Goal: Task Accomplishment & Management: Use online tool/utility

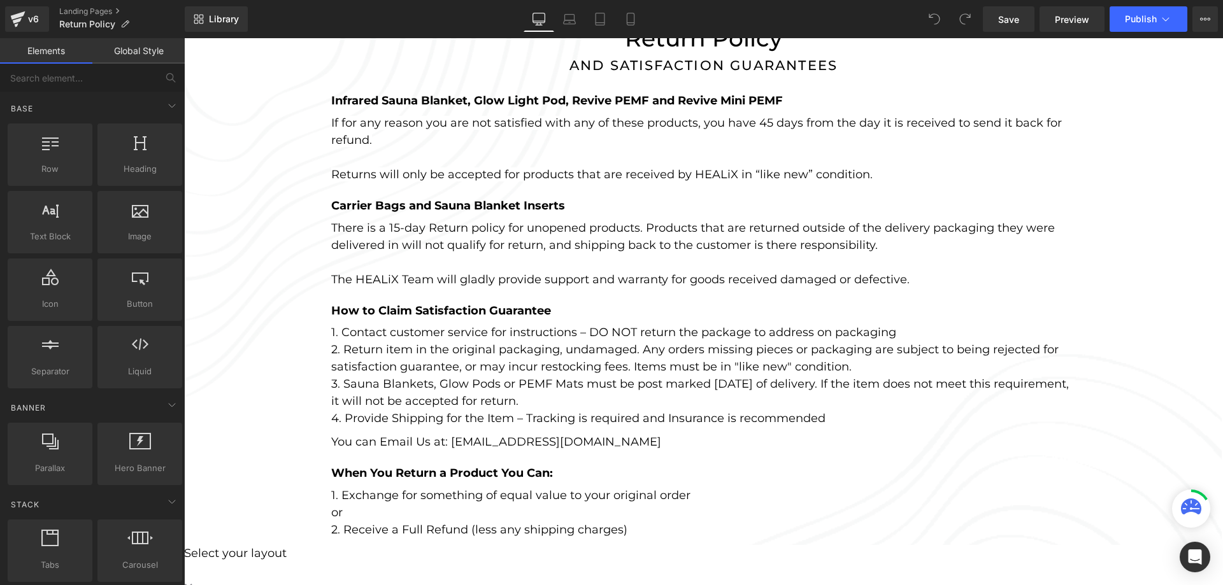
scroll to position [191, 0]
click at [865, 361] on p "2. Return item in the original packaging, undamaged. Any orders missing pieces …" at bounding box center [703, 358] width 745 height 34
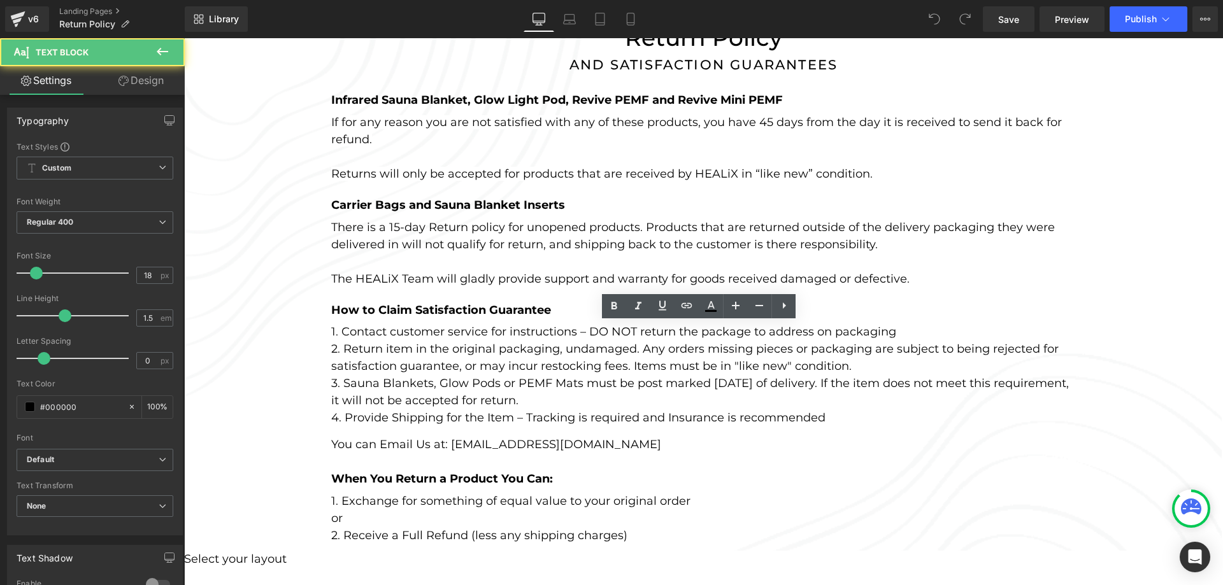
click at [858, 363] on p "2. Return item in the original packaging, undamaged. Any orders missing pieces …" at bounding box center [703, 358] width 745 height 34
click at [602, 397] on p "3. Sauna Blankets, Glow Pods or PEMF Mats must be post marked [DATE] of deliver…" at bounding box center [703, 392] width 745 height 34
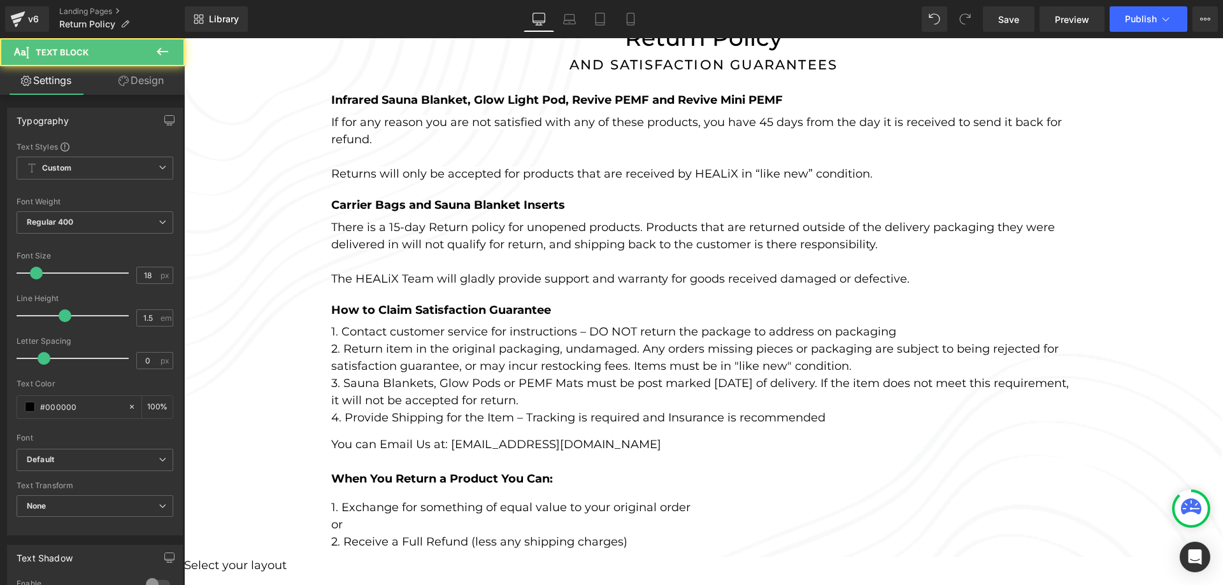
click at [521, 416] on p "4. Provide Shipping for the Item – Tracking is required and Insurance is recomm…" at bounding box center [703, 417] width 745 height 17
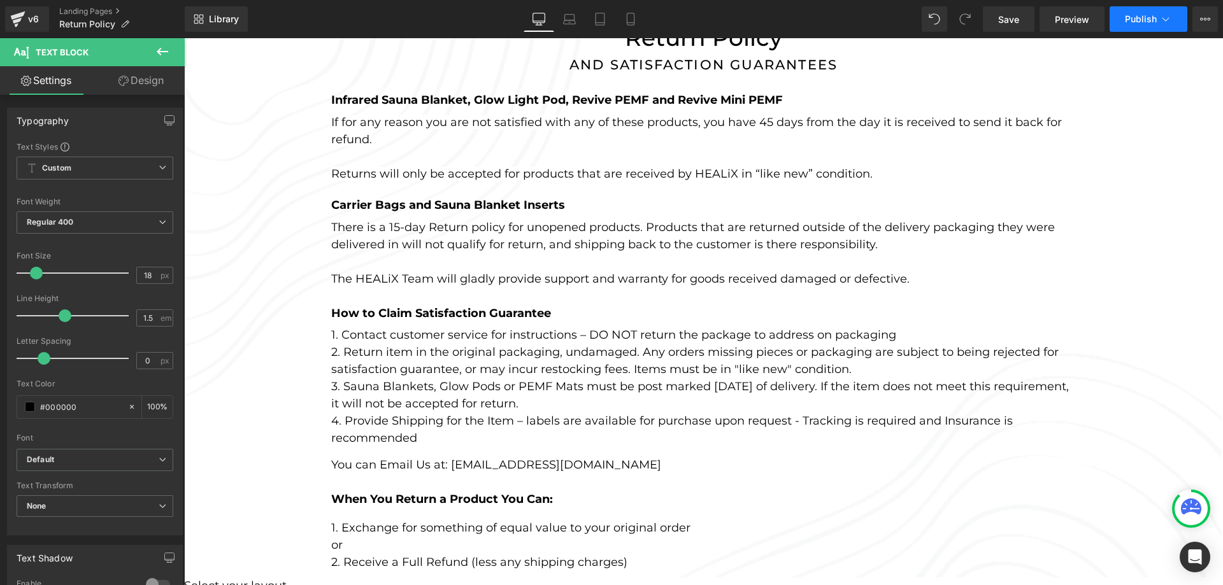
click at [1149, 13] on button "Publish" at bounding box center [1148, 18] width 78 height 25
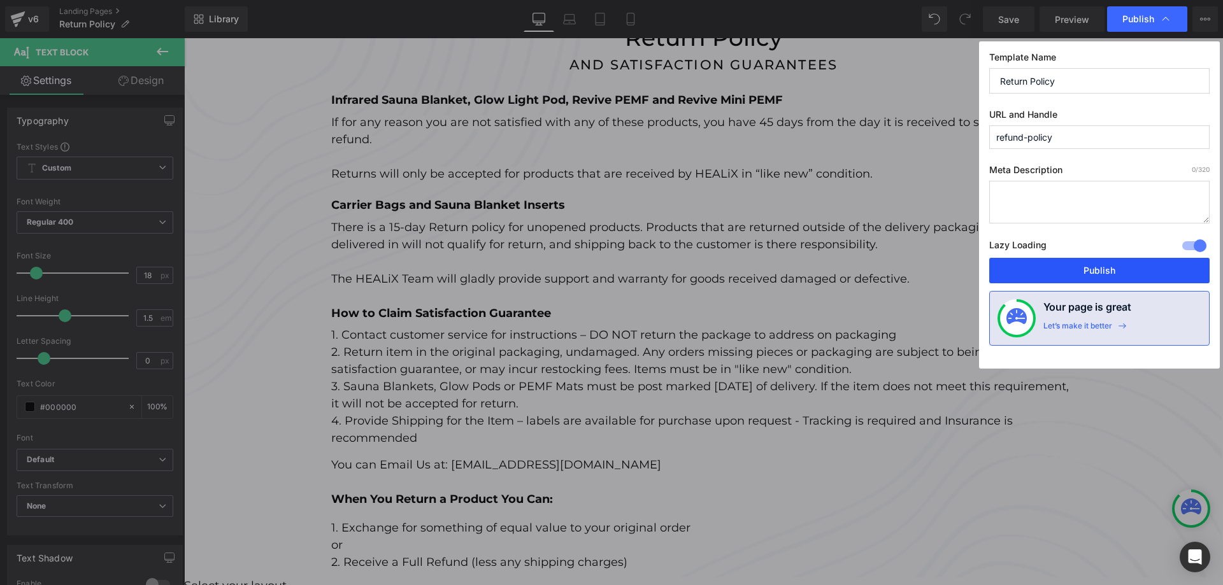
drag, startPoint x: 1088, startPoint y: 266, endPoint x: 857, endPoint y: 225, distance: 234.0
click at [1088, 266] on button "Publish" at bounding box center [1099, 270] width 220 height 25
